Goal: Transaction & Acquisition: Purchase product/service

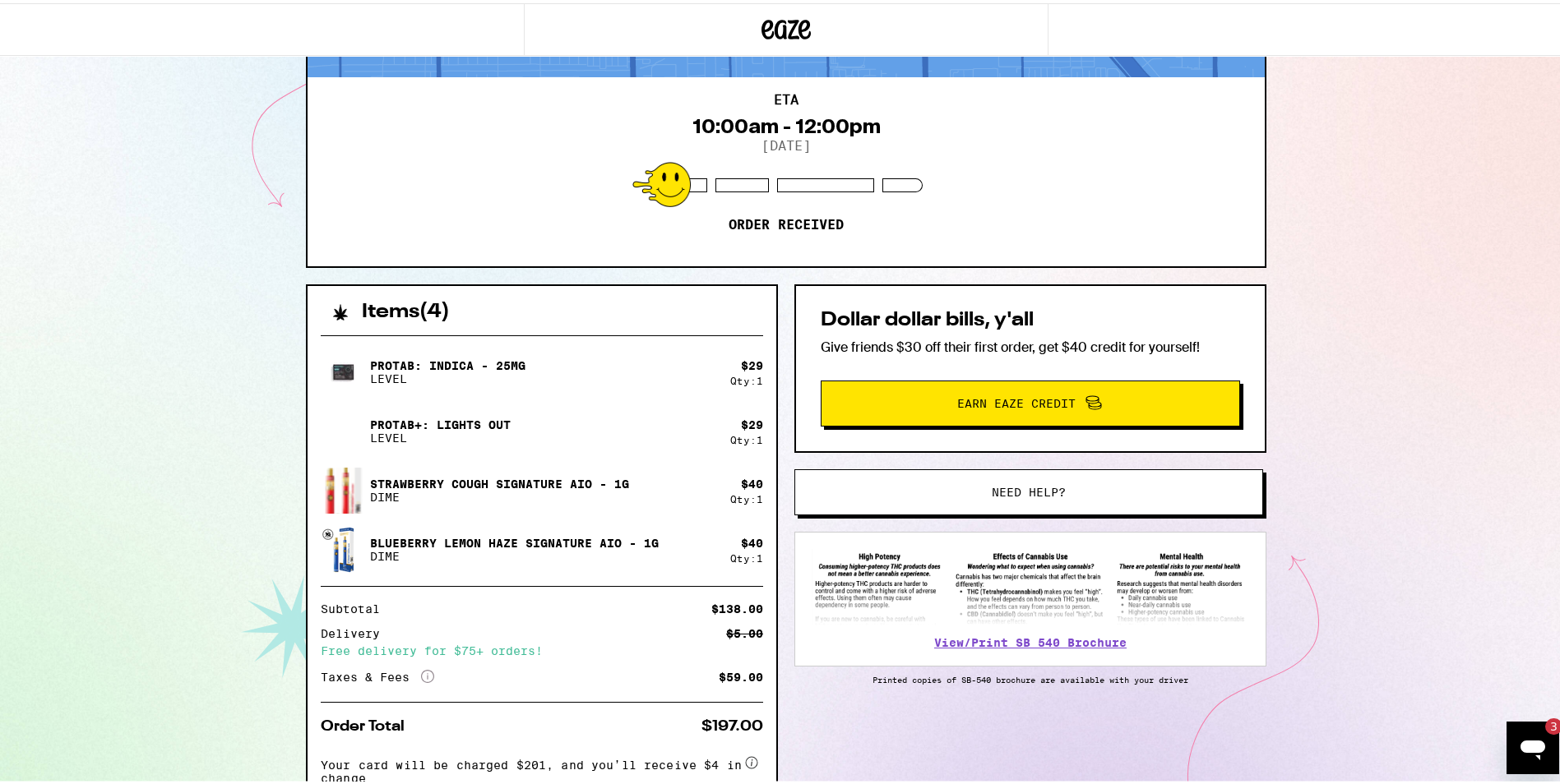
scroll to position [109, 0]
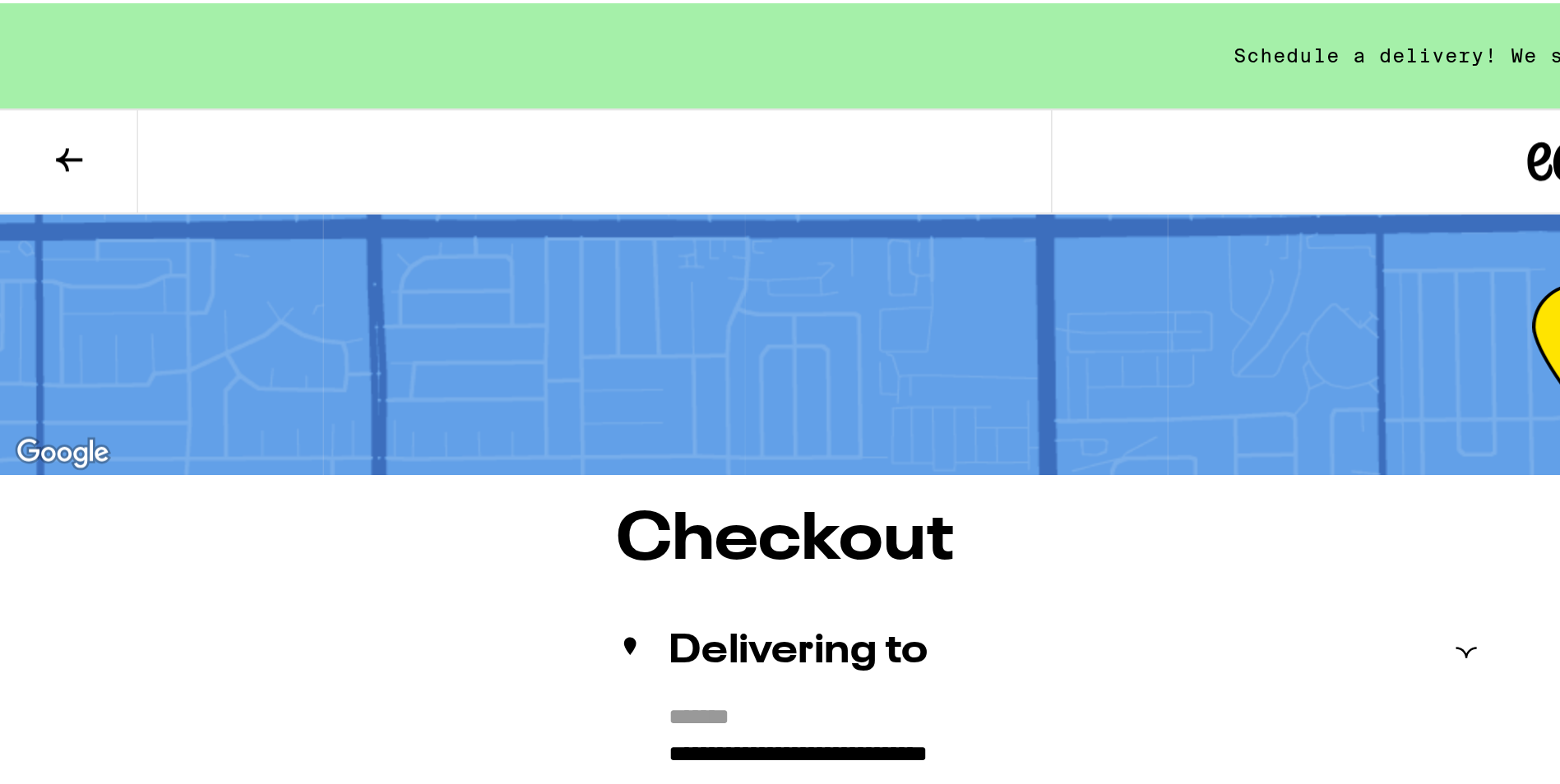
click at [6, 2] on div "Schedule a delivery! We start delivering at 10:00am." at bounding box center [786, 26] width 1573 height 53
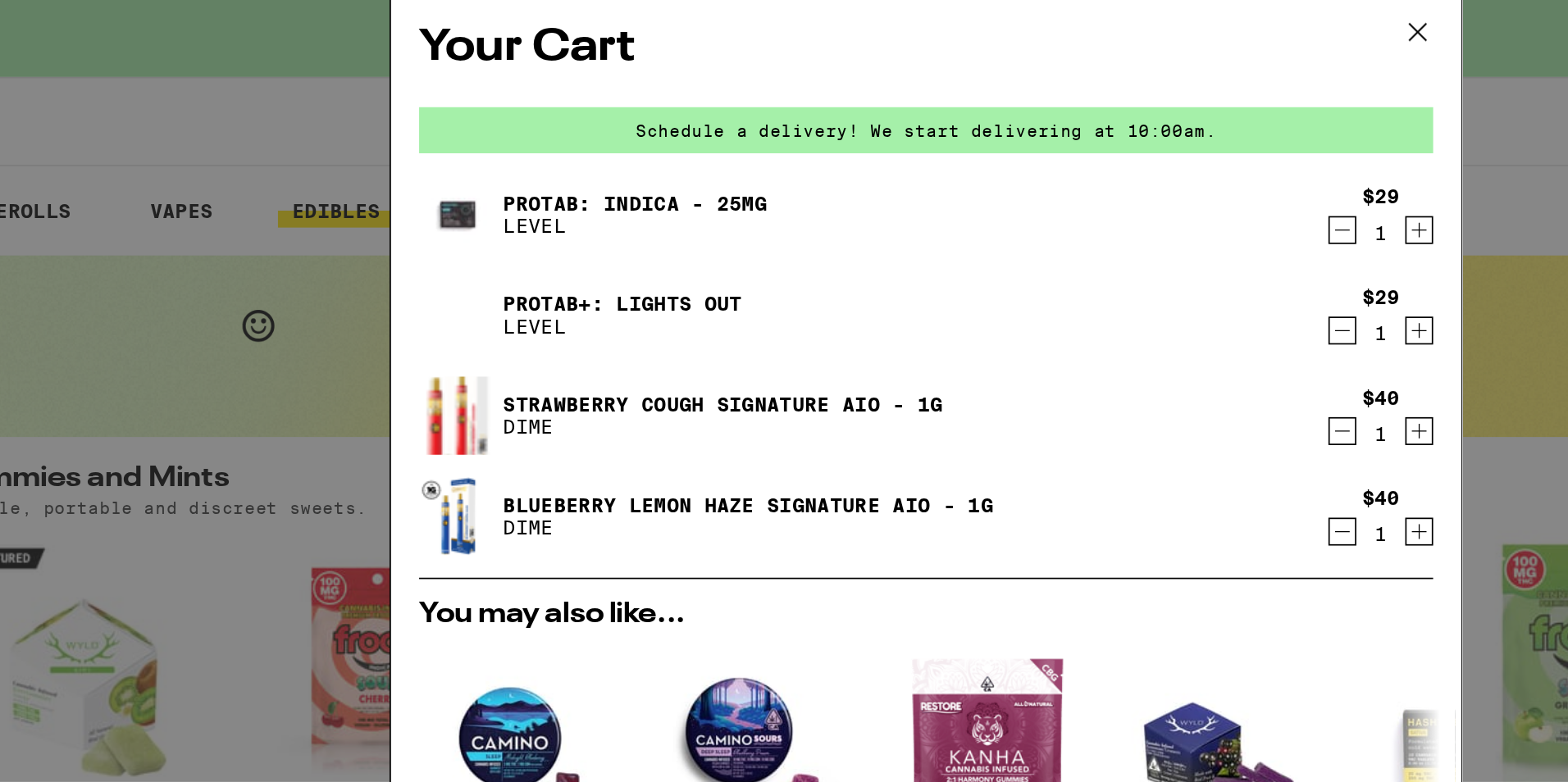
click at [1076, 22] on icon at bounding box center [1073, 26] width 25 height 25
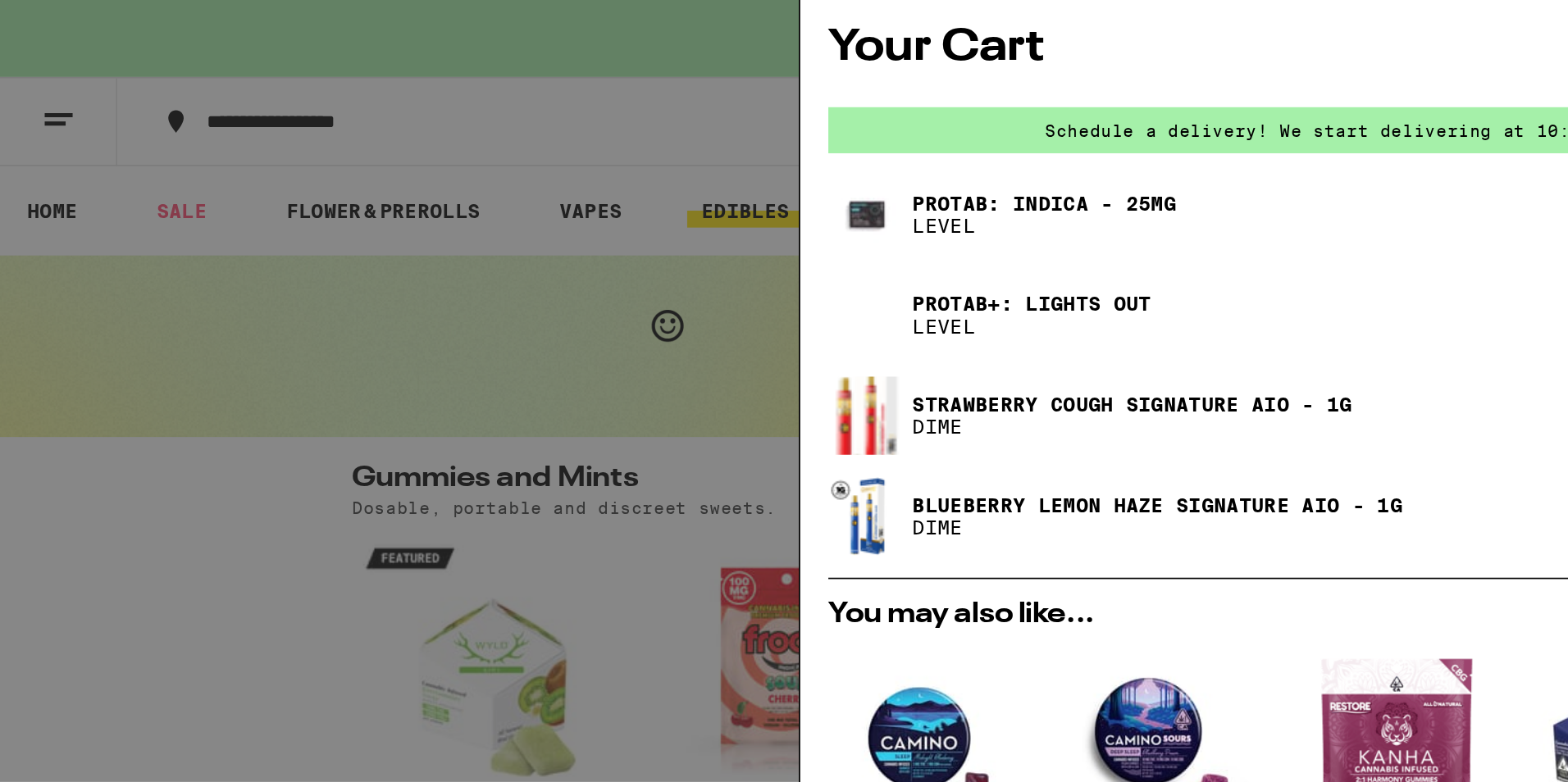
click at [3, 9] on div "Your Cart Schedule a delivery! We start delivering at 10:00am. ProTab: Indica -…" at bounding box center [784, 391] width 1568 height 782
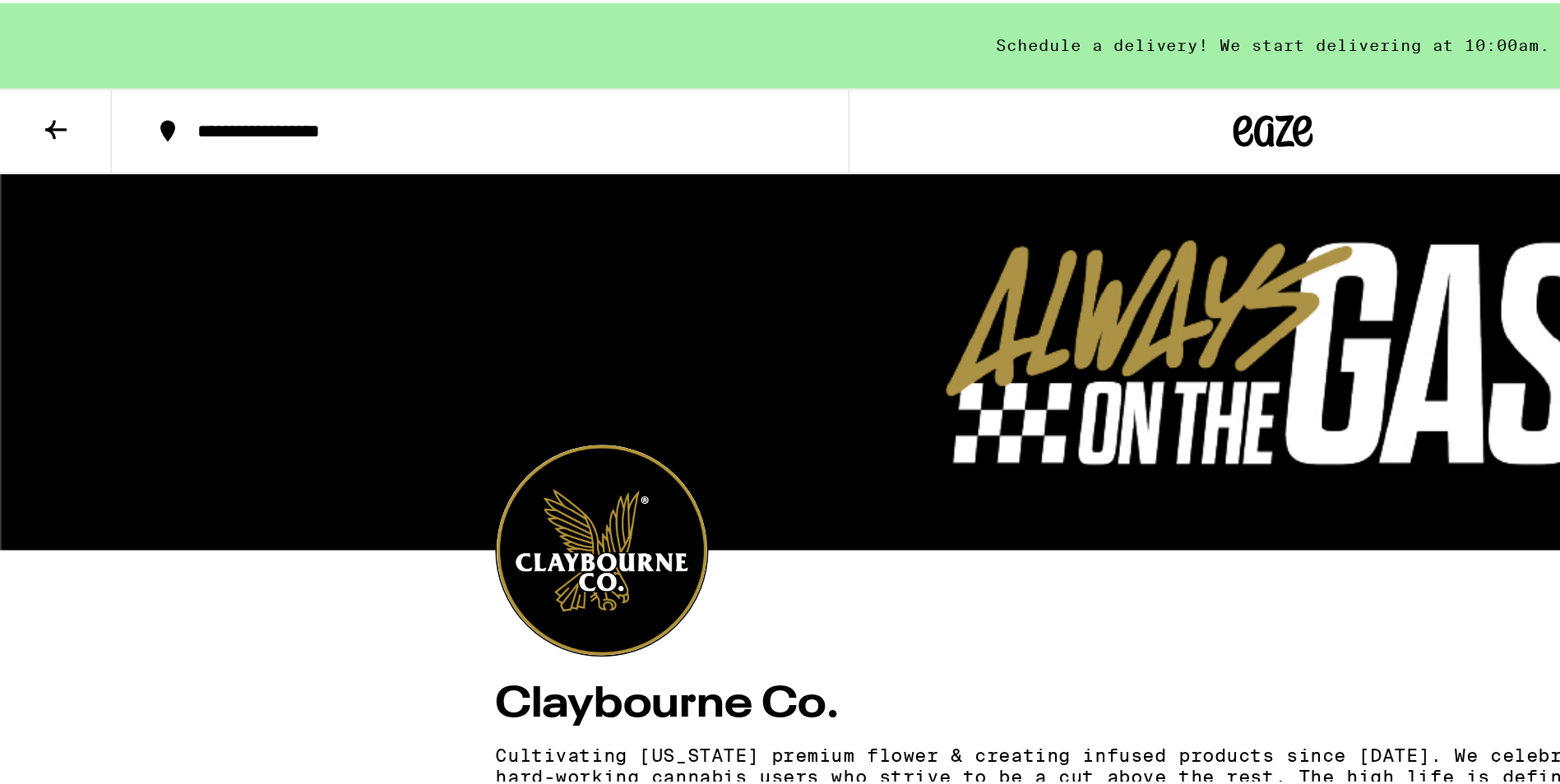
click at [23, 88] on button at bounding box center [35, 79] width 69 height 52
